Goal: Navigation & Orientation: Go to known website

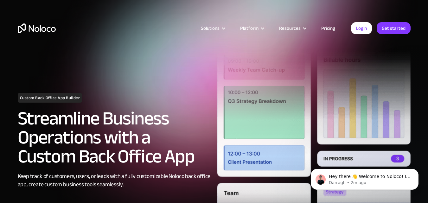
click at [27, 31] on img "home" at bounding box center [37, 28] width 38 height 10
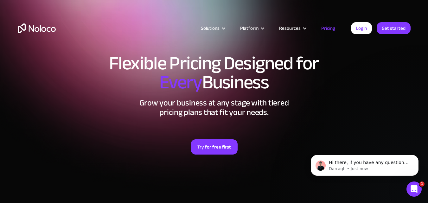
click at [36, 33] on div "Solutions Use Cases Business Types Project Management Keep track of customers, …" at bounding box center [214, 34] width 406 height 37
click at [48, 32] on img "home" at bounding box center [37, 28] width 38 height 10
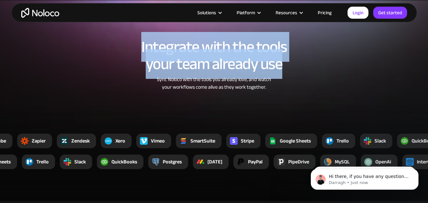
drag, startPoint x: 143, startPoint y: 44, endPoint x: 296, endPoint y: 69, distance: 155.5
click at [296, 69] on h2 "Integrate with the tools your team already use" at bounding box center [214, 55] width 393 height 34
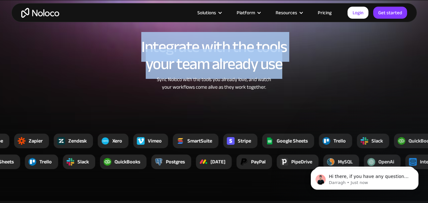
click at [225, 73] on h2 "Integrate with the tools your team already use" at bounding box center [214, 55] width 393 height 34
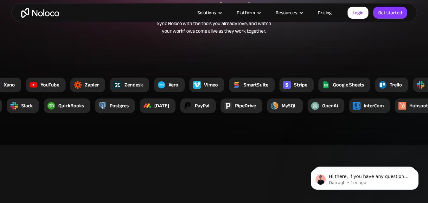
scroll to position [1141, 0]
